Goal: Obtain resource: Download file/media

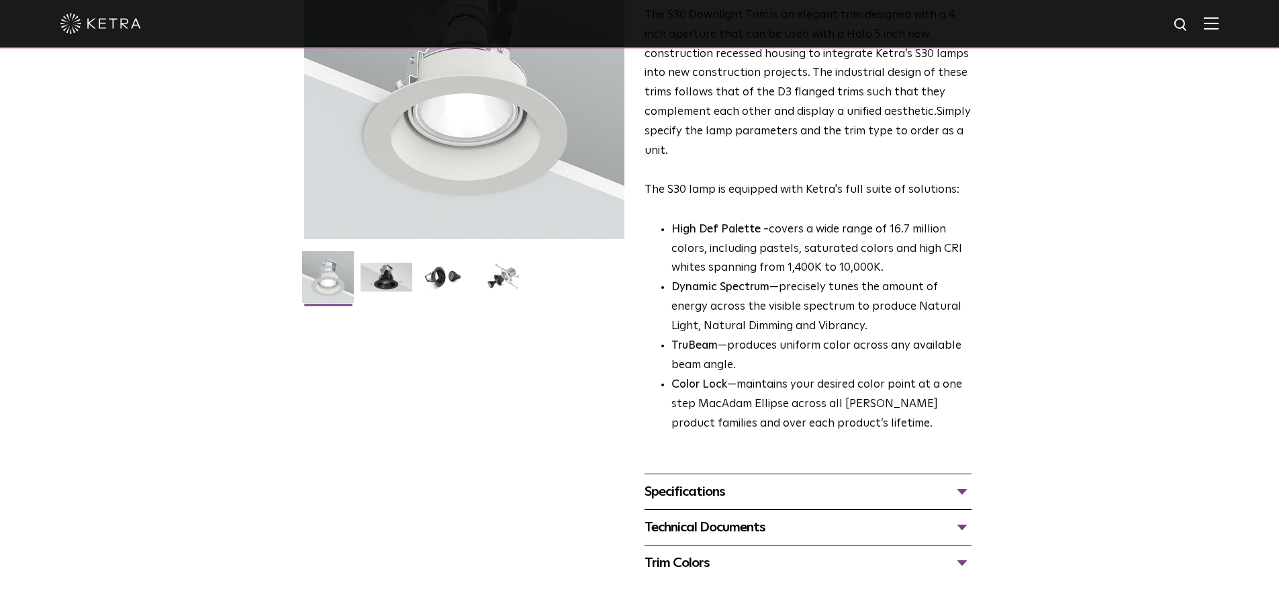
scroll to position [268, 0]
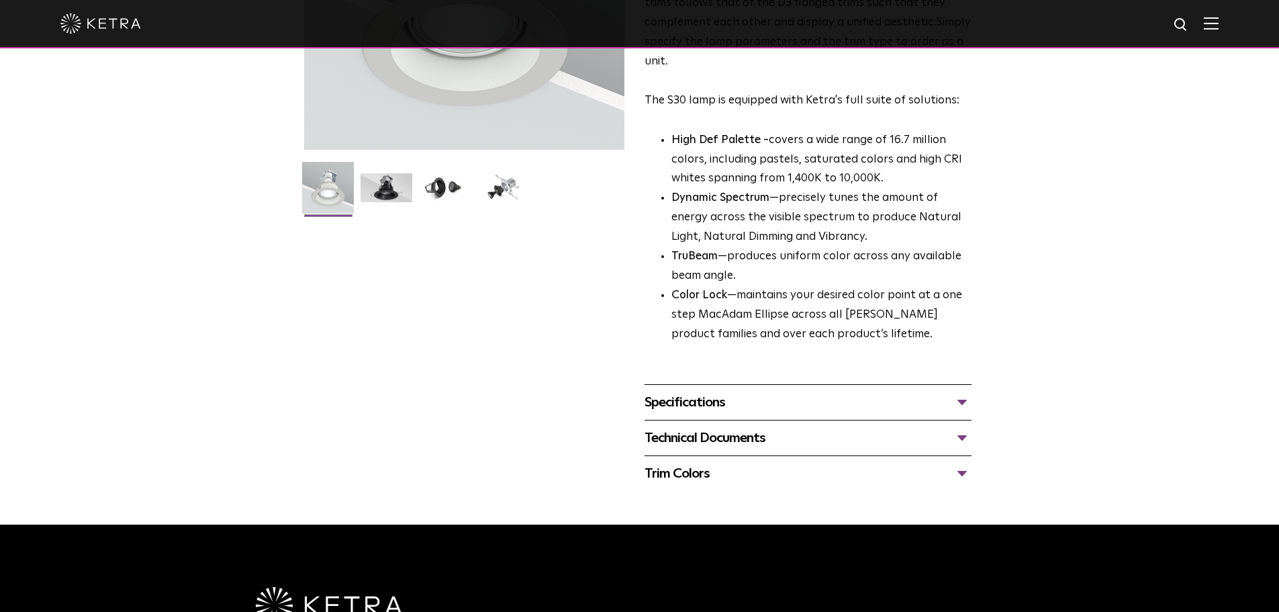
click at [746, 401] on div "Specifications" at bounding box center [807, 401] width 327 height 21
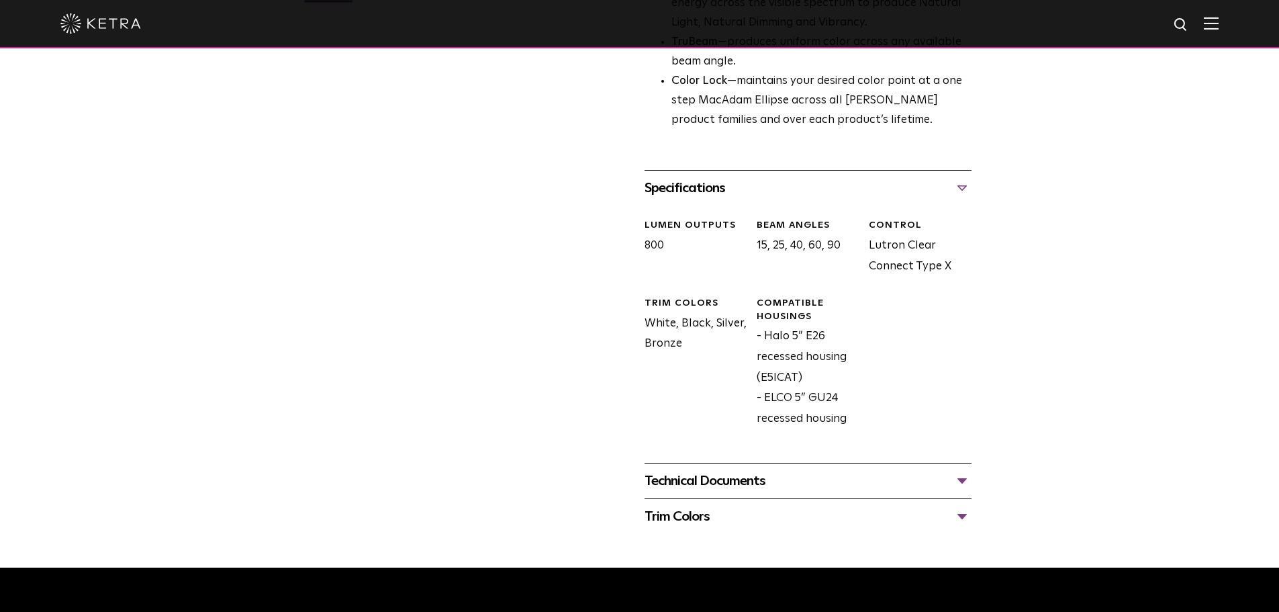
scroll to position [604, 0]
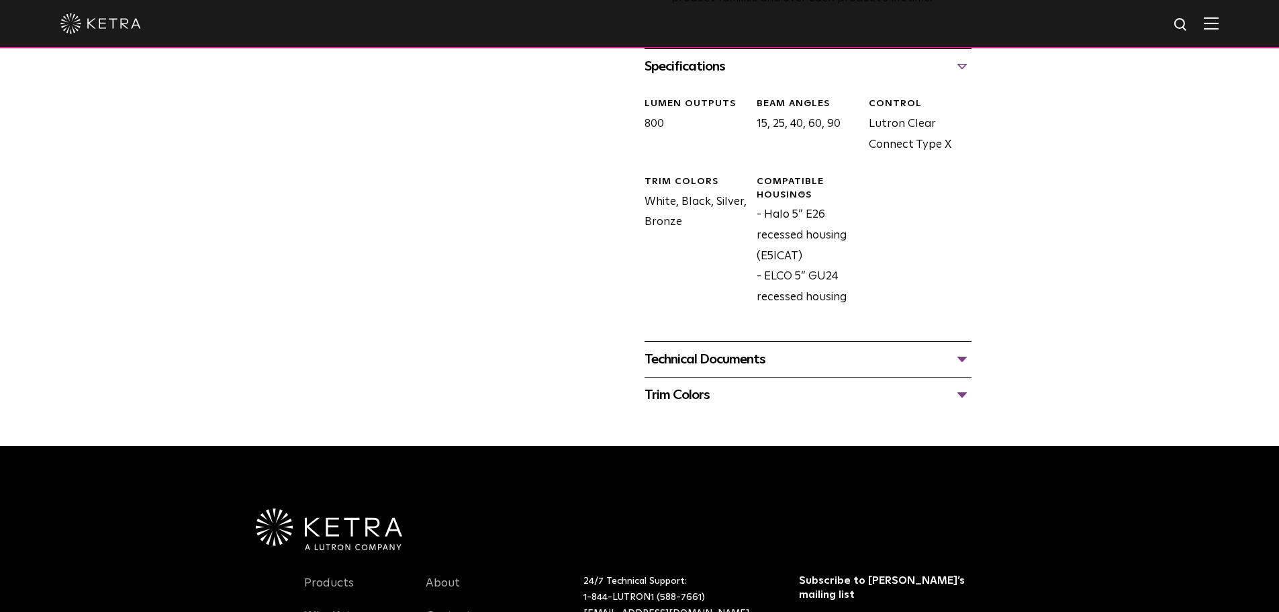
click at [701, 354] on div "Technical Documents" at bounding box center [807, 358] width 327 height 21
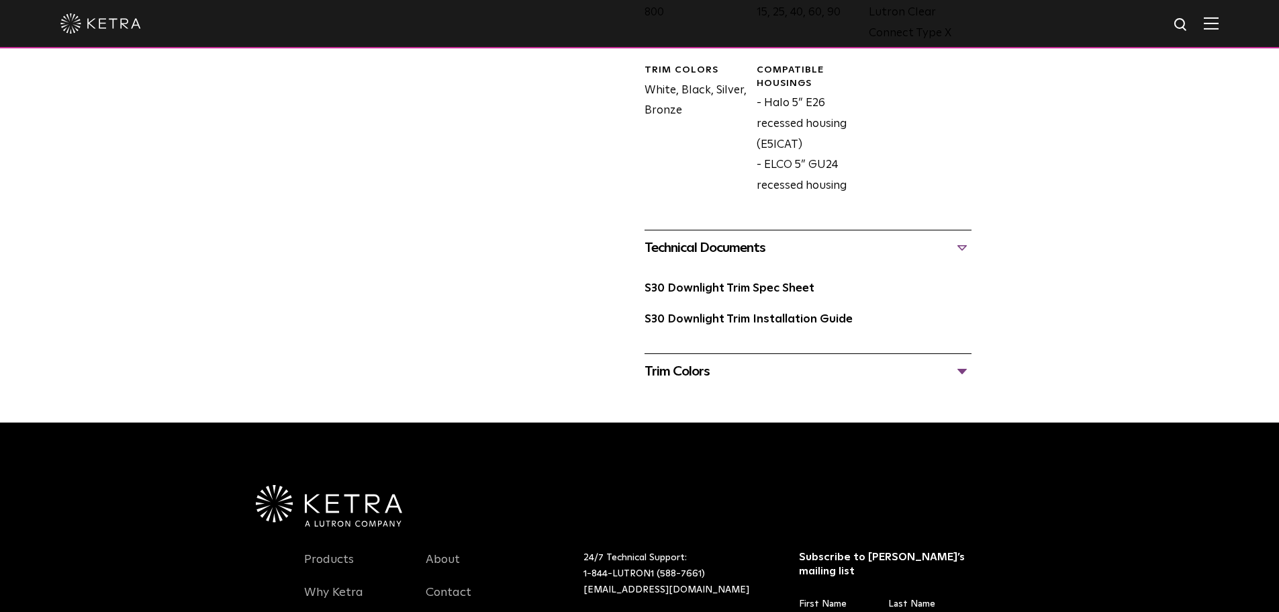
scroll to position [738, 0]
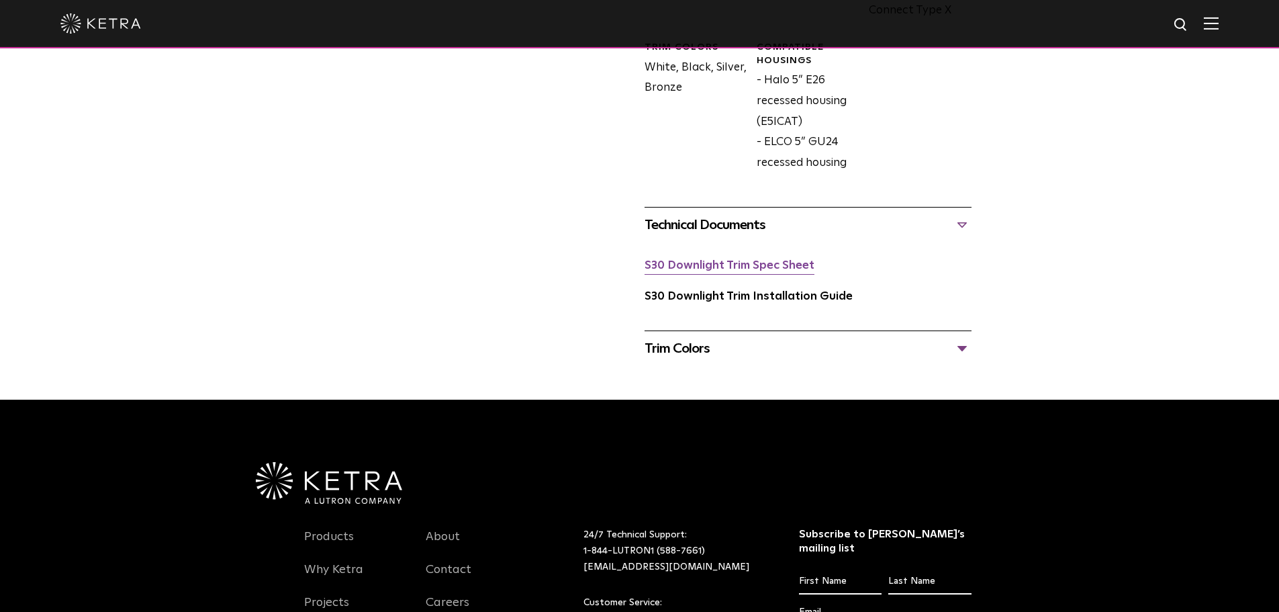
click at [717, 270] on link "S30 Downlight Trim Spec Sheet" at bounding box center [729, 265] width 170 height 11
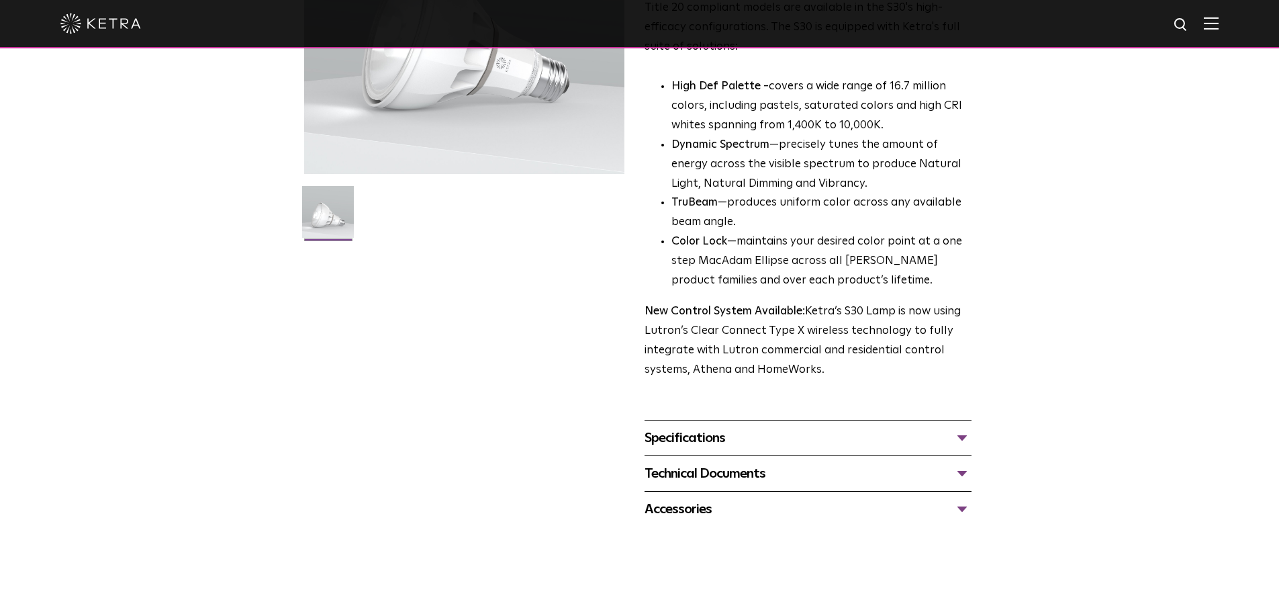
scroll to position [268, 0]
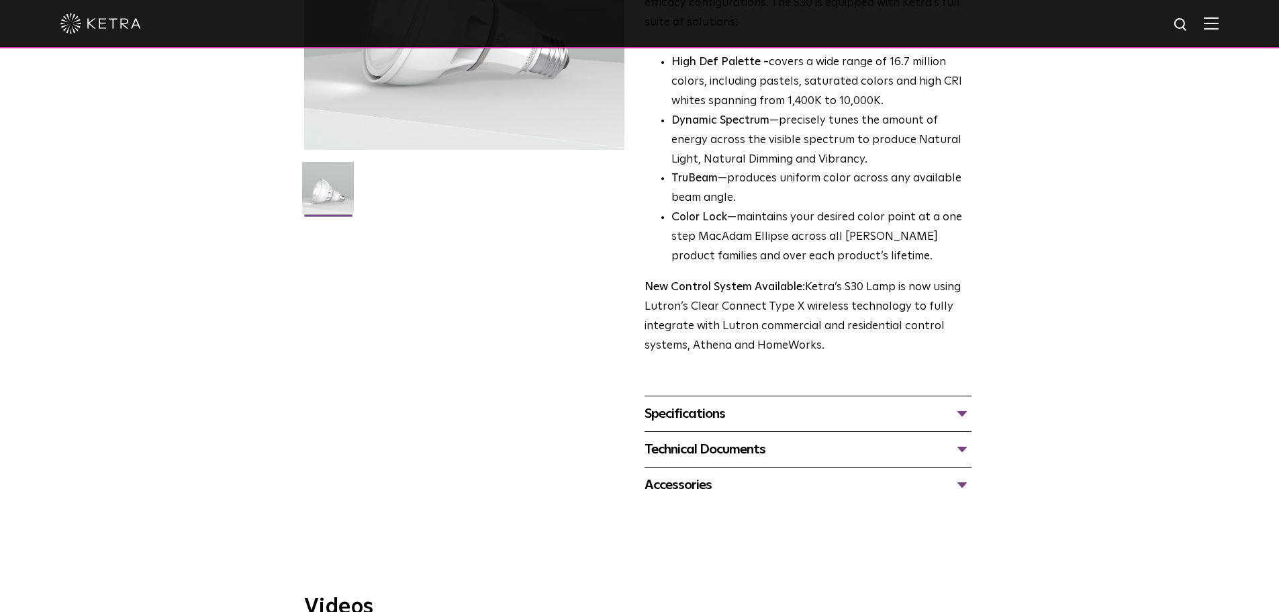
click at [781, 416] on div "Specifications" at bounding box center [807, 413] width 327 height 21
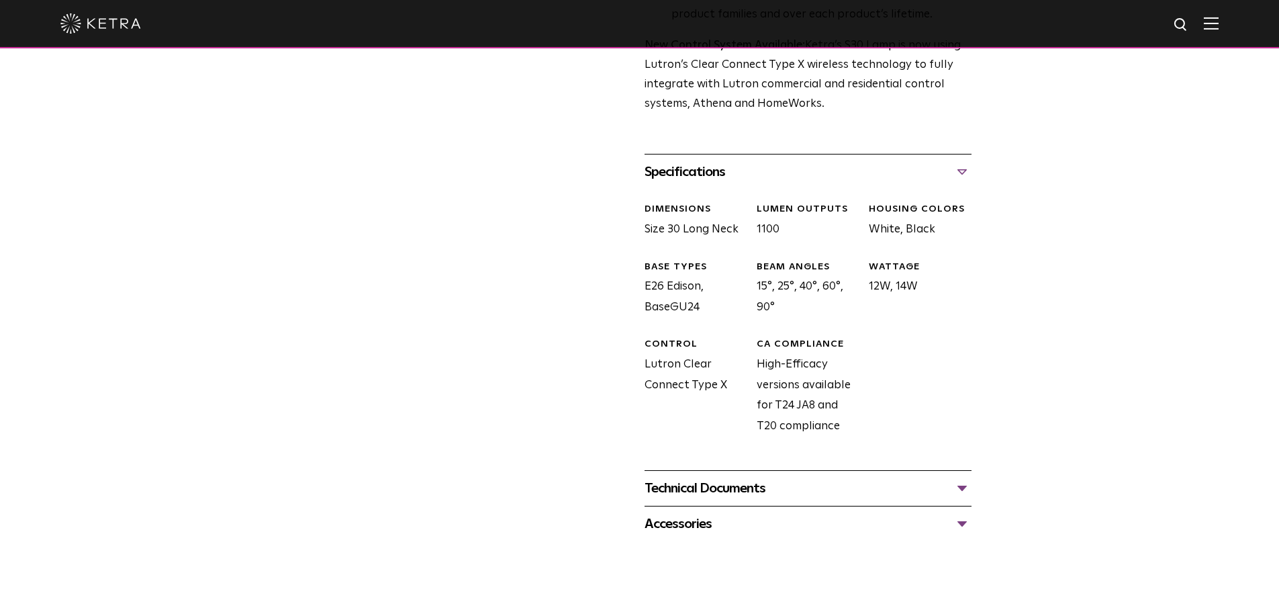
scroll to position [604, 0]
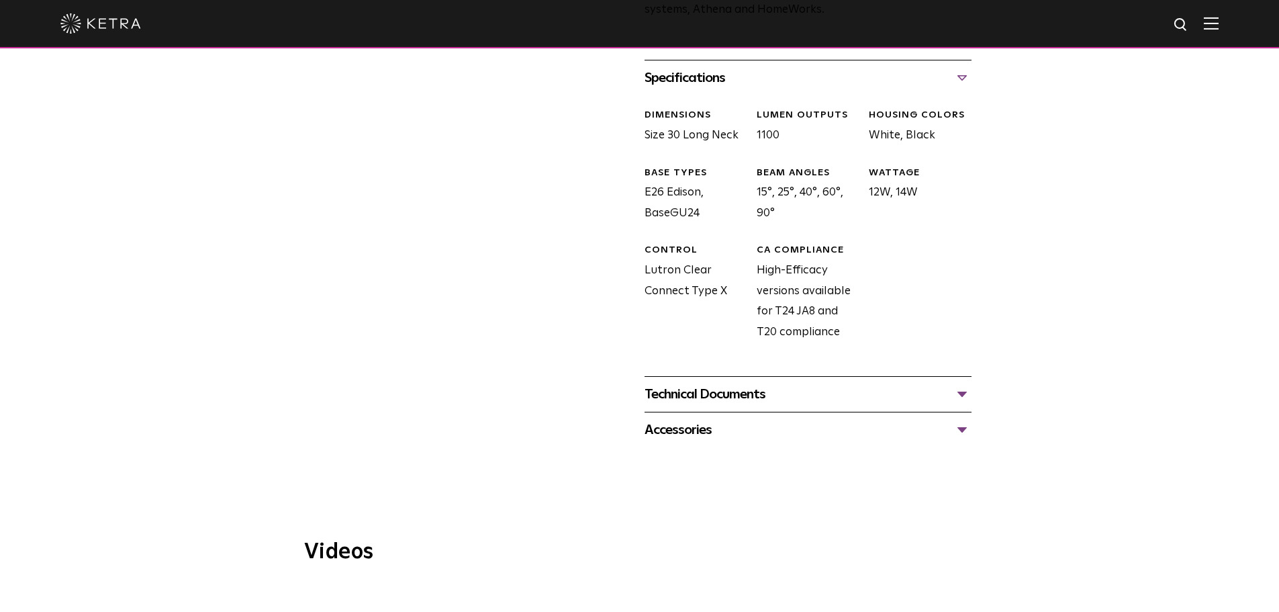
click at [729, 401] on div "Technical Documents" at bounding box center [807, 393] width 327 height 21
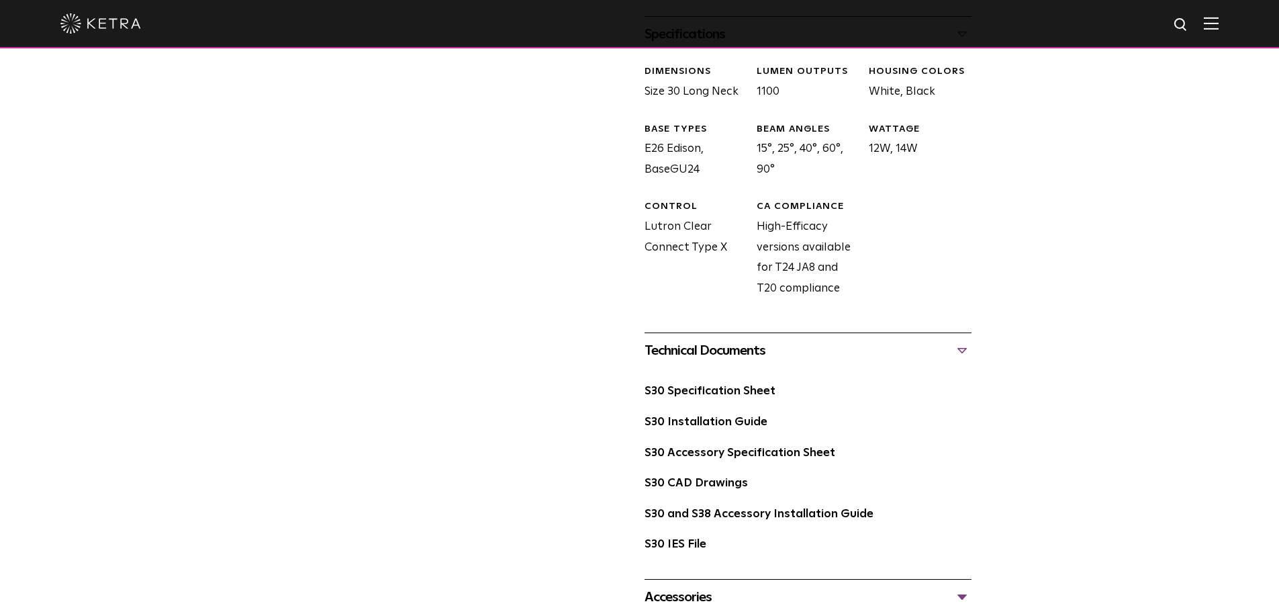
scroll to position [671, 0]
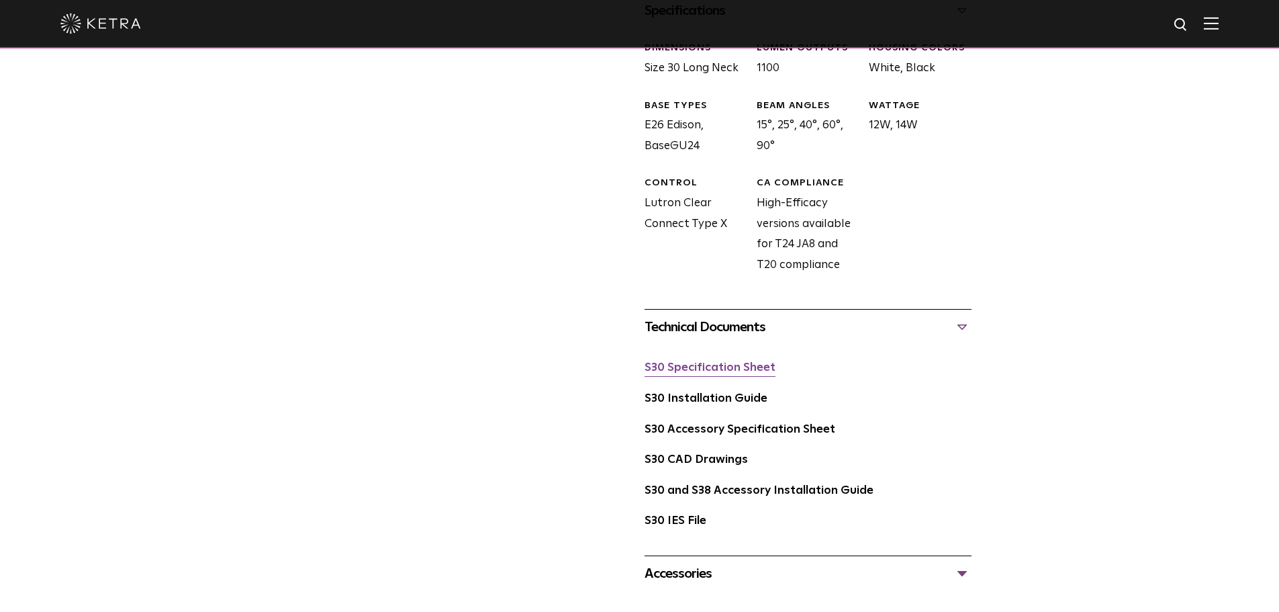
click at [707, 365] on link "S30 Specification Sheet" at bounding box center [709, 367] width 131 height 11
click at [722, 396] on link "S30 Installation Guide" at bounding box center [705, 398] width 123 height 11
click at [730, 431] on link "S30 Accessory Specification Sheet" at bounding box center [739, 429] width 191 height 11
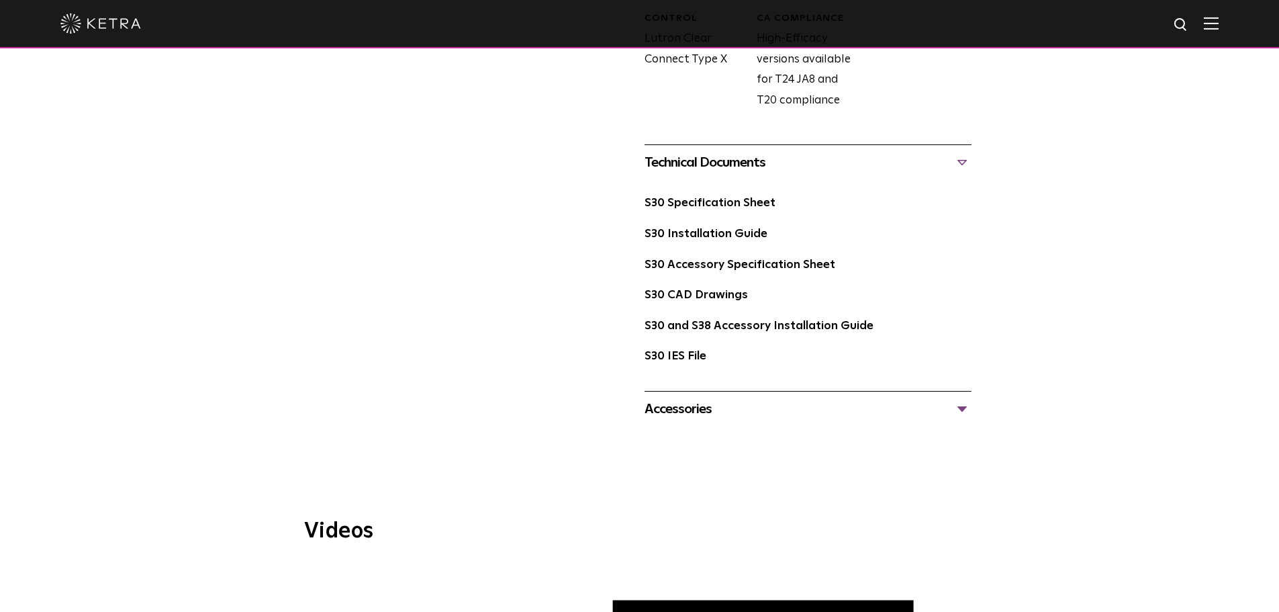
scroll to position [873, 0]
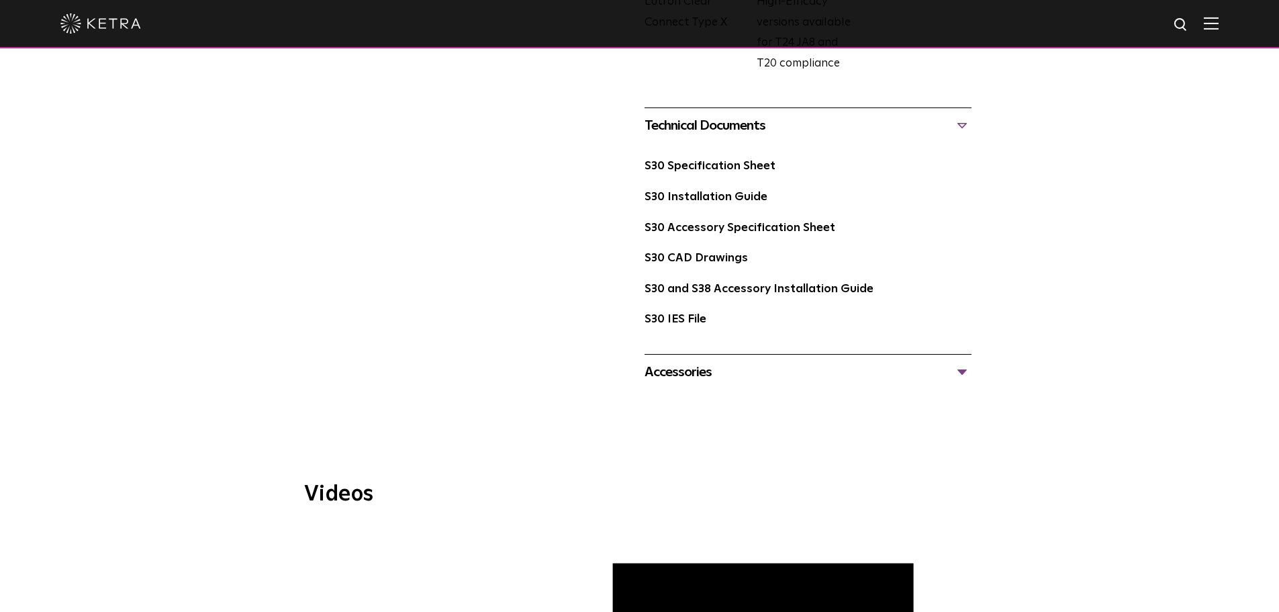
click at [703, 373] on div "Accessories" at bounding box center [807, 371] width 327 height 21
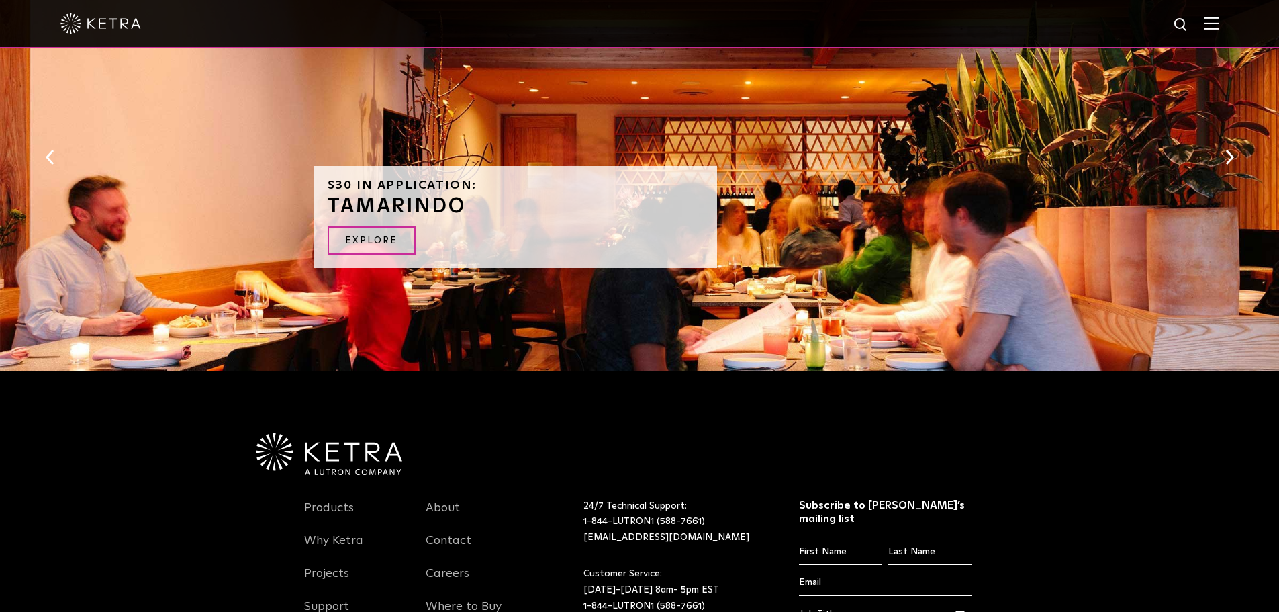
scroll to position [1784, 0]
